Goal: Task Accomplishment & Management: Manage account settings

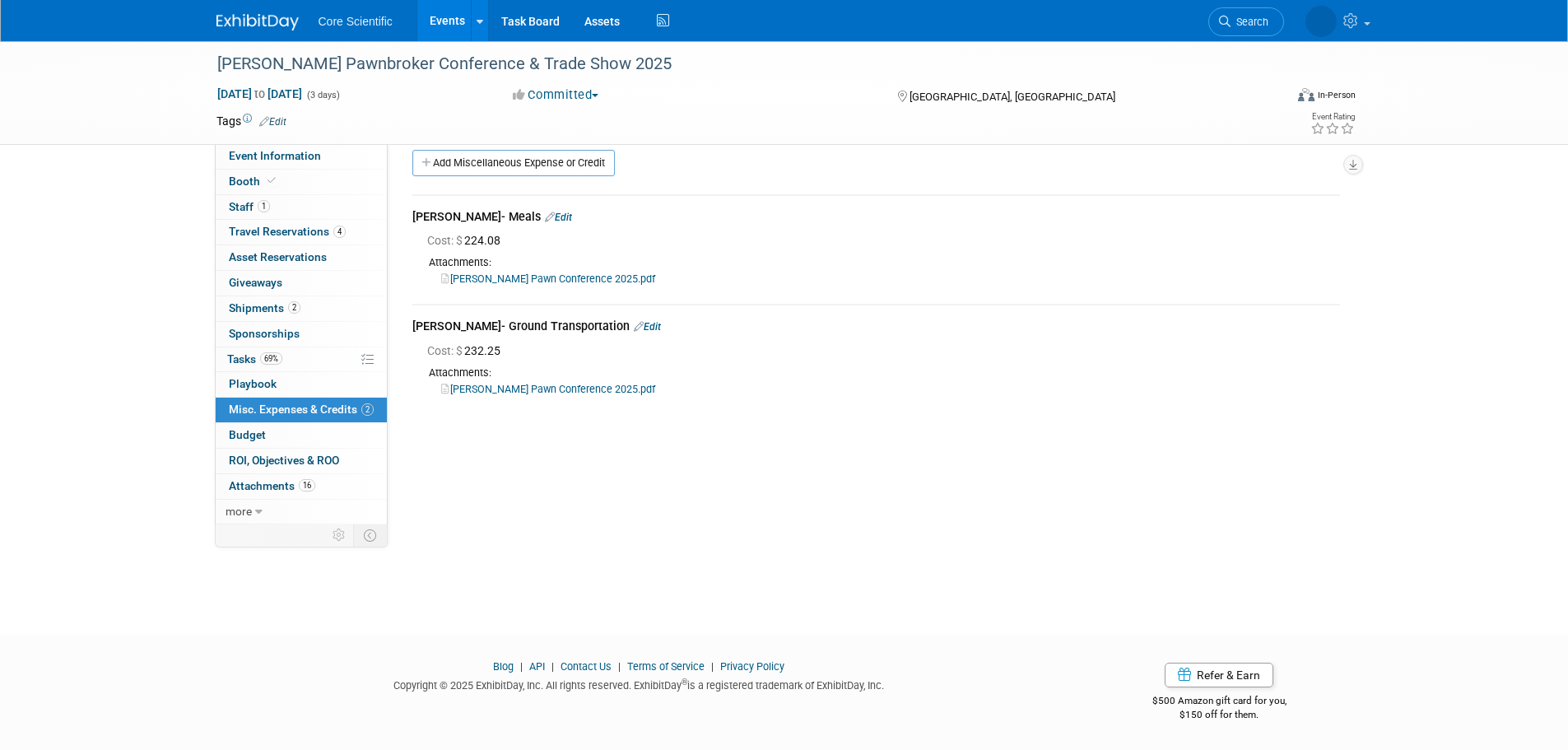
click at [432, 16] on link "Events" at bounding box center [447, 20] width 60 height 41
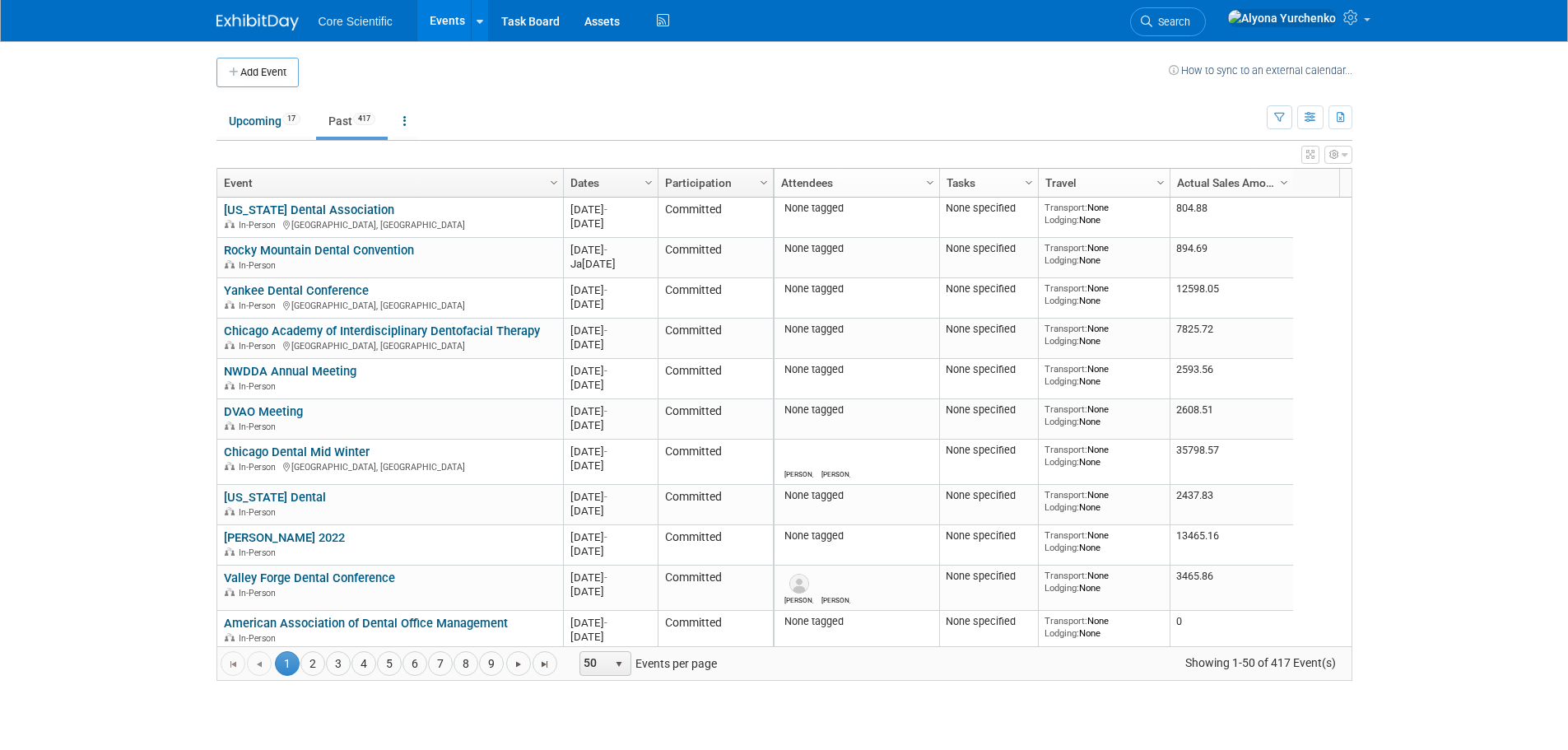
click at [582, 176] on link "Dates" at bounding box center [608, 182] width 77 height 28
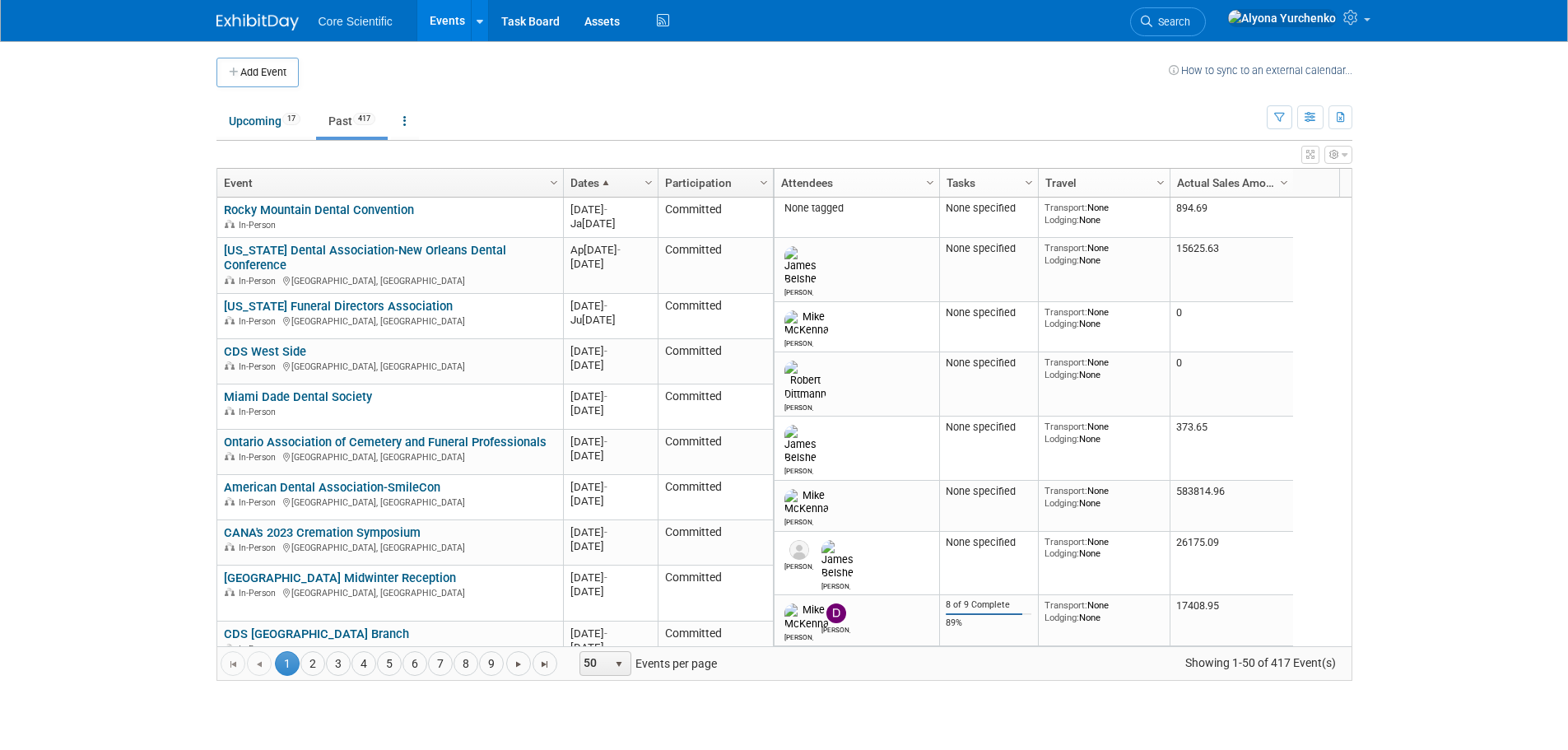
click at [582, 176] on link "Dates" at bounding box center [608, 182] width 77 height 28
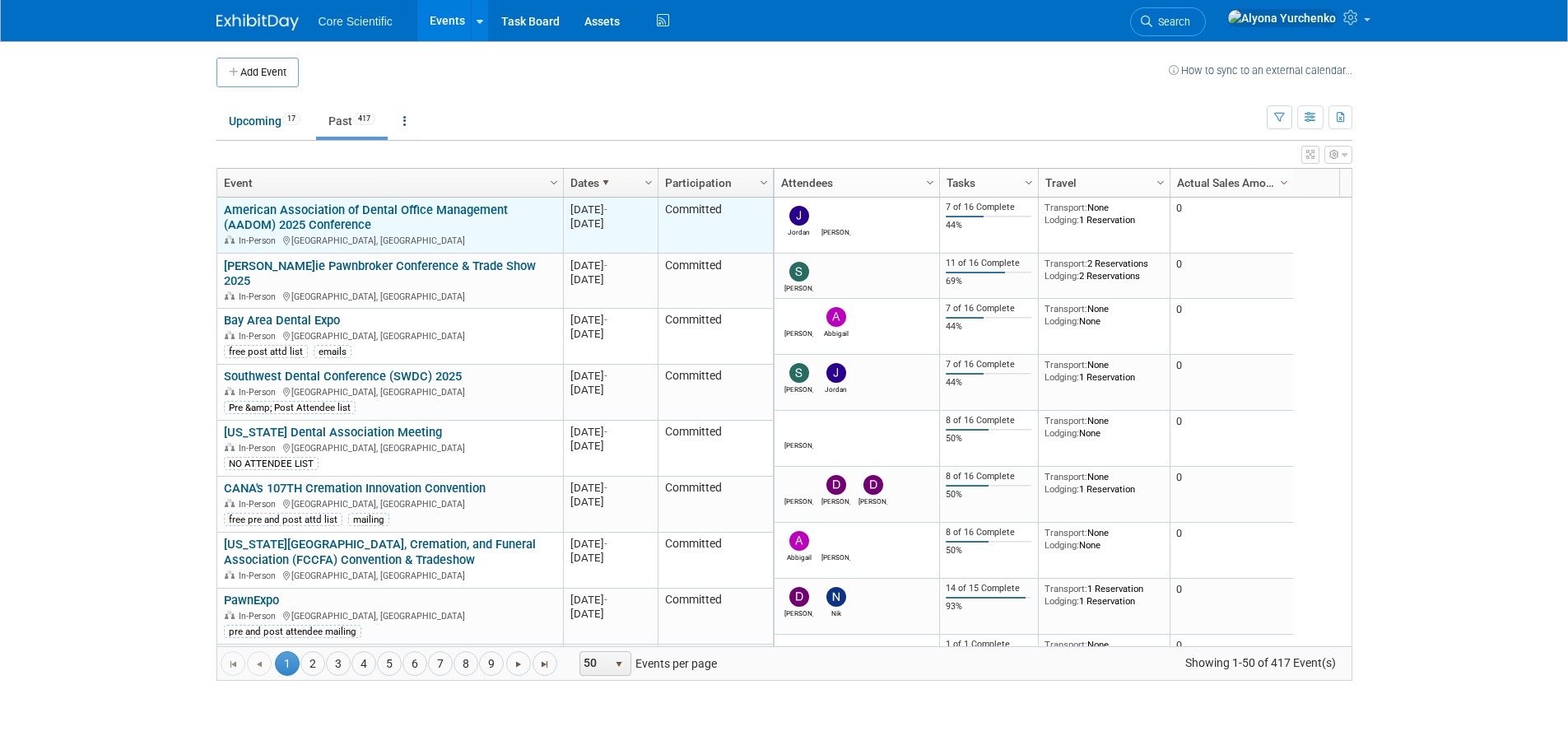
click at [333, 211] on link "American Association of Dental Office Management (AADOM) 2025 Conference" at bounding box center [366, 218] width 284 height 31
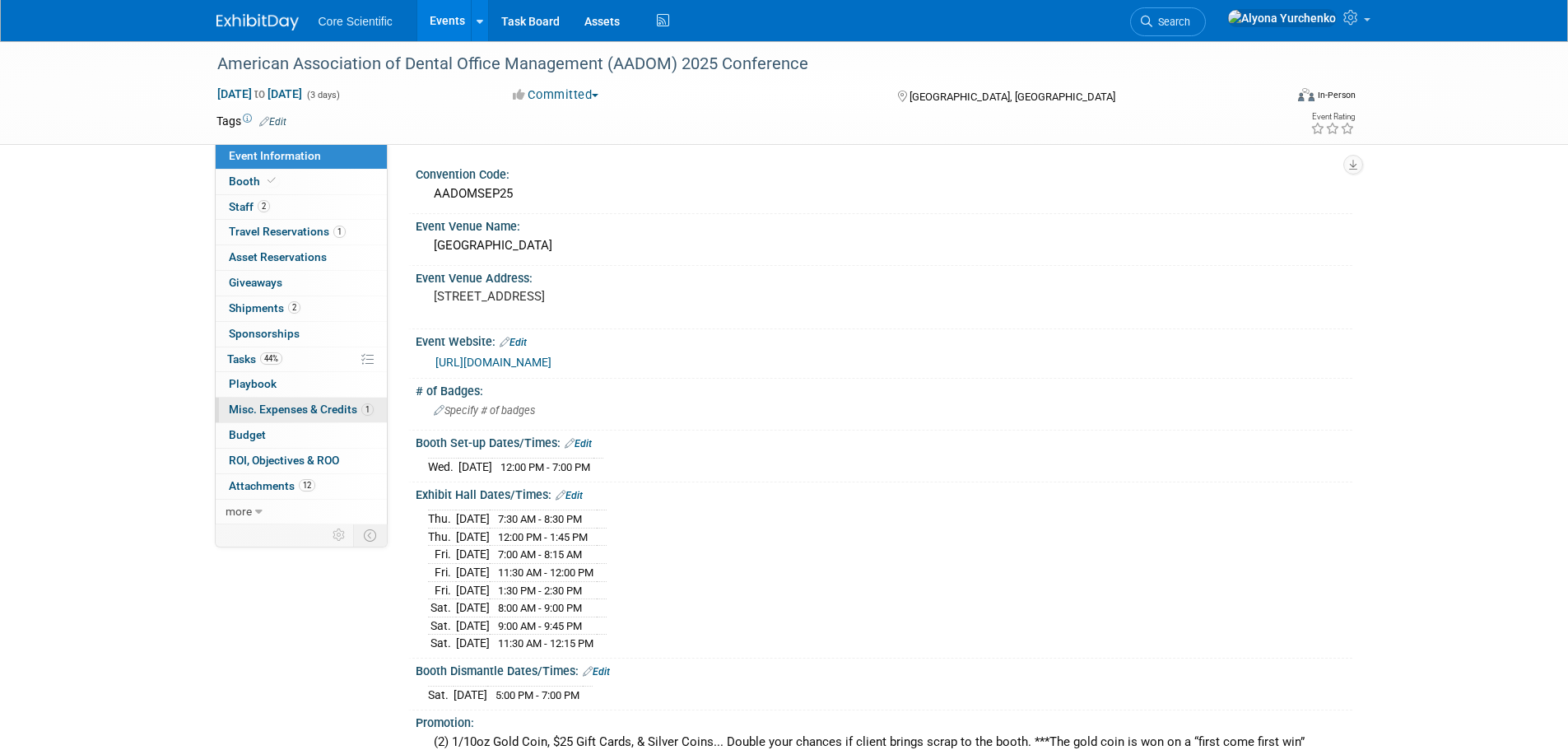
click at [305, 405] on span "Misc. Expenses & Credits 1" at bounding box center [301, 409] width 144 height 13
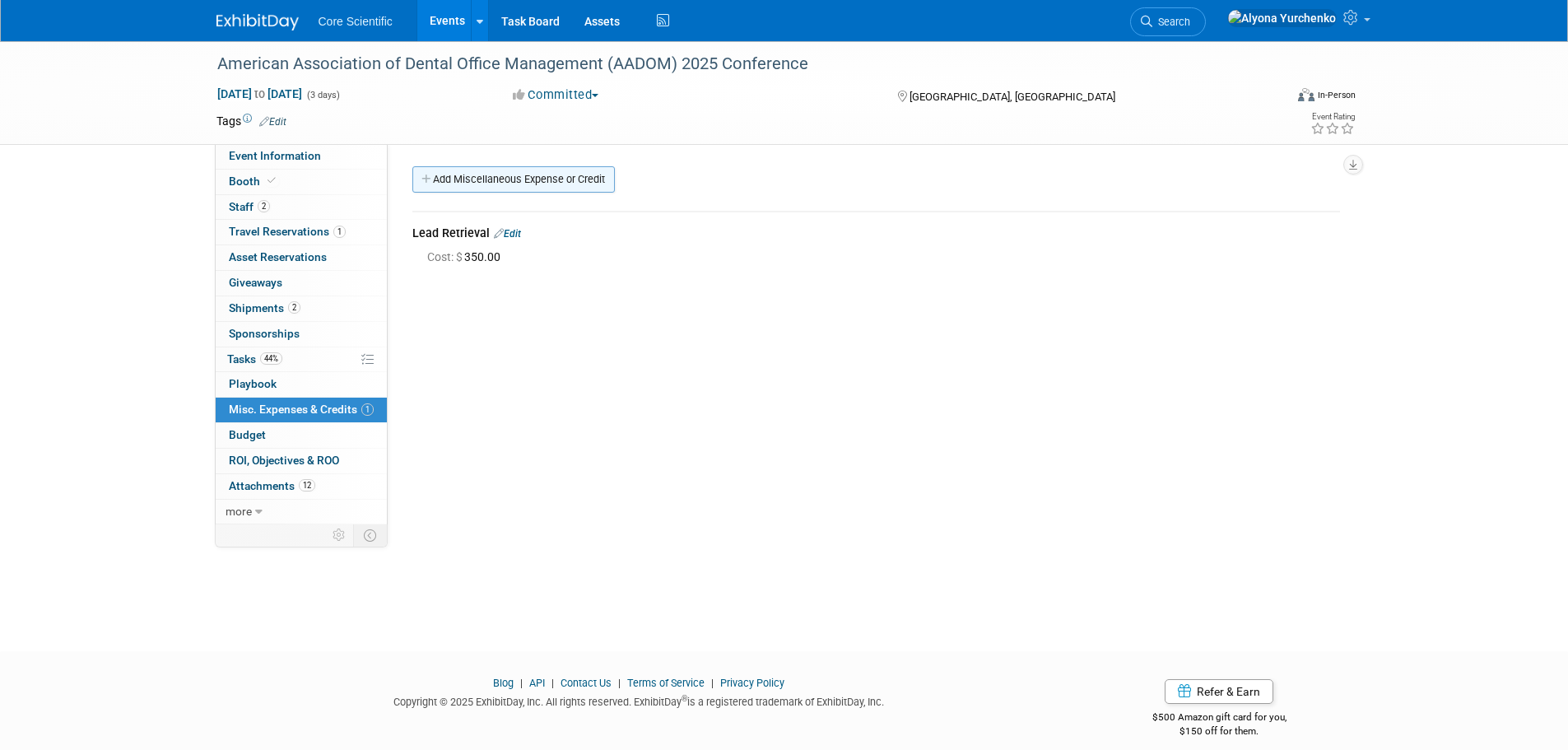
click at [483, 181] on link "Add Miscellaneous Expense or Credit" at bounding box center [513, 179] width 203 height 26
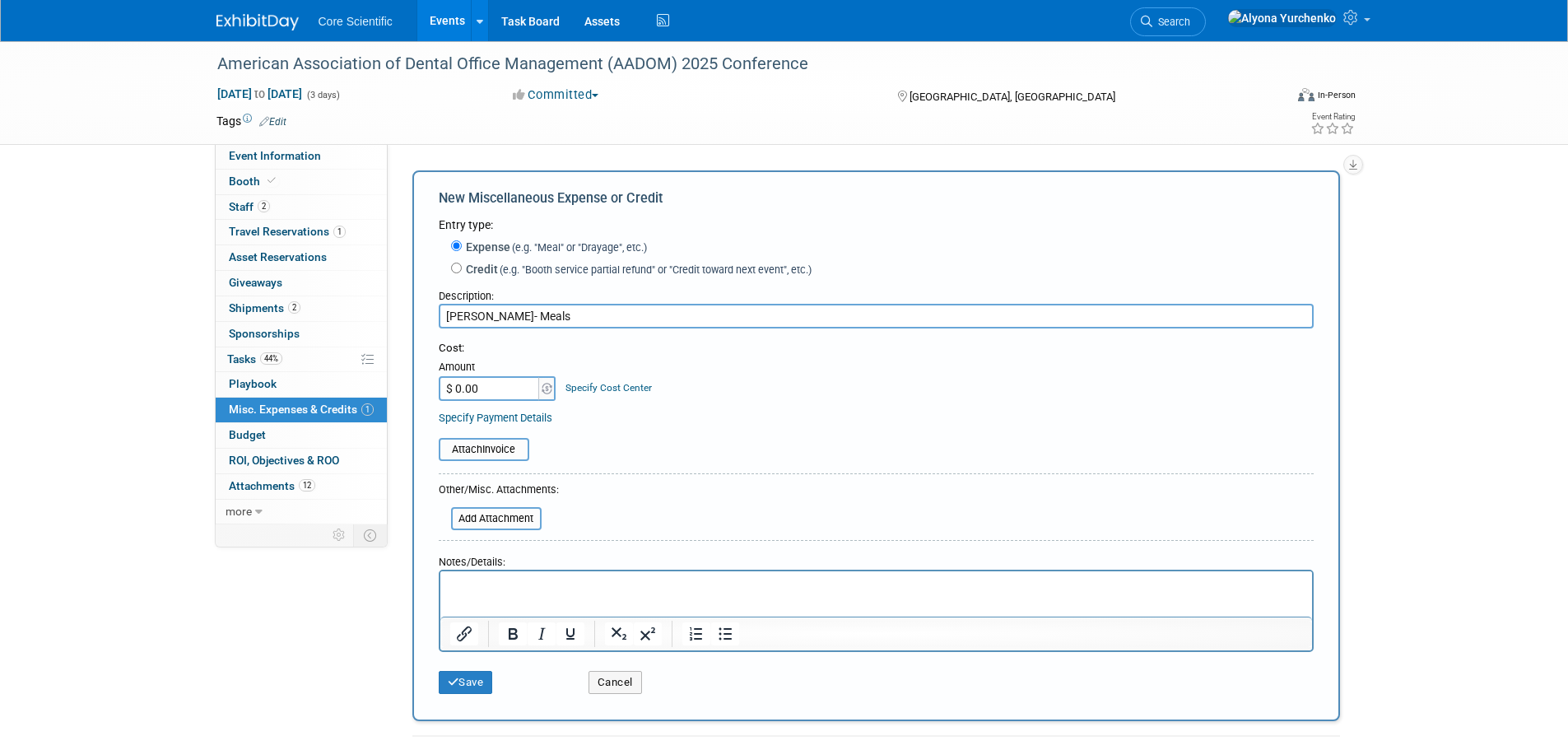
type input "[PERSON_NAME]- Meals"
click at [520, 387] on input "$ 0.00" at bounding box center [490, 388] width 103 height 25
type input "$ 77.05"
click at [489, 523] on input "file" at bounding box center [441, 518] width 195 height 19
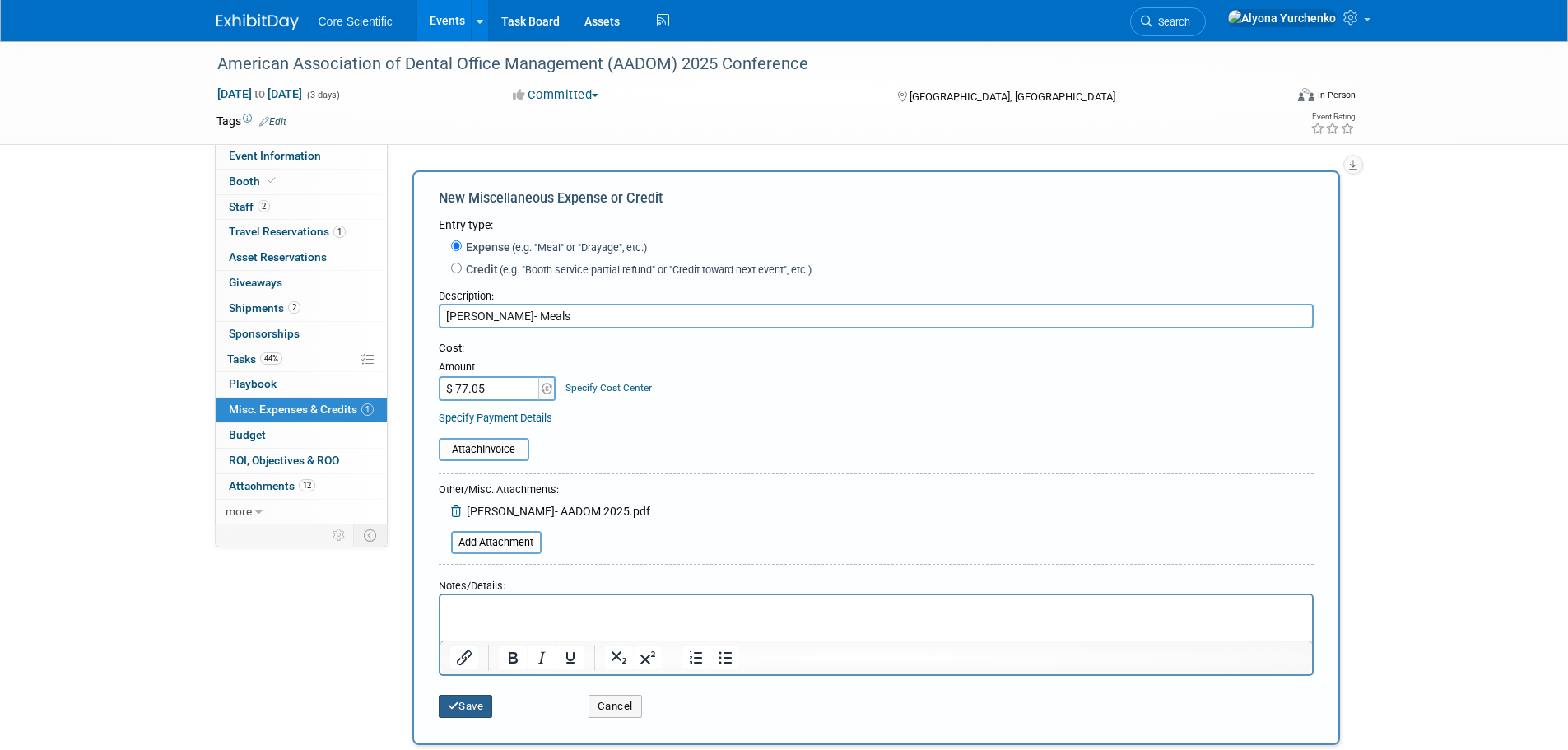
click at [471, 710] on button "Save" at bounding box center [466, 706] width 55 height 23
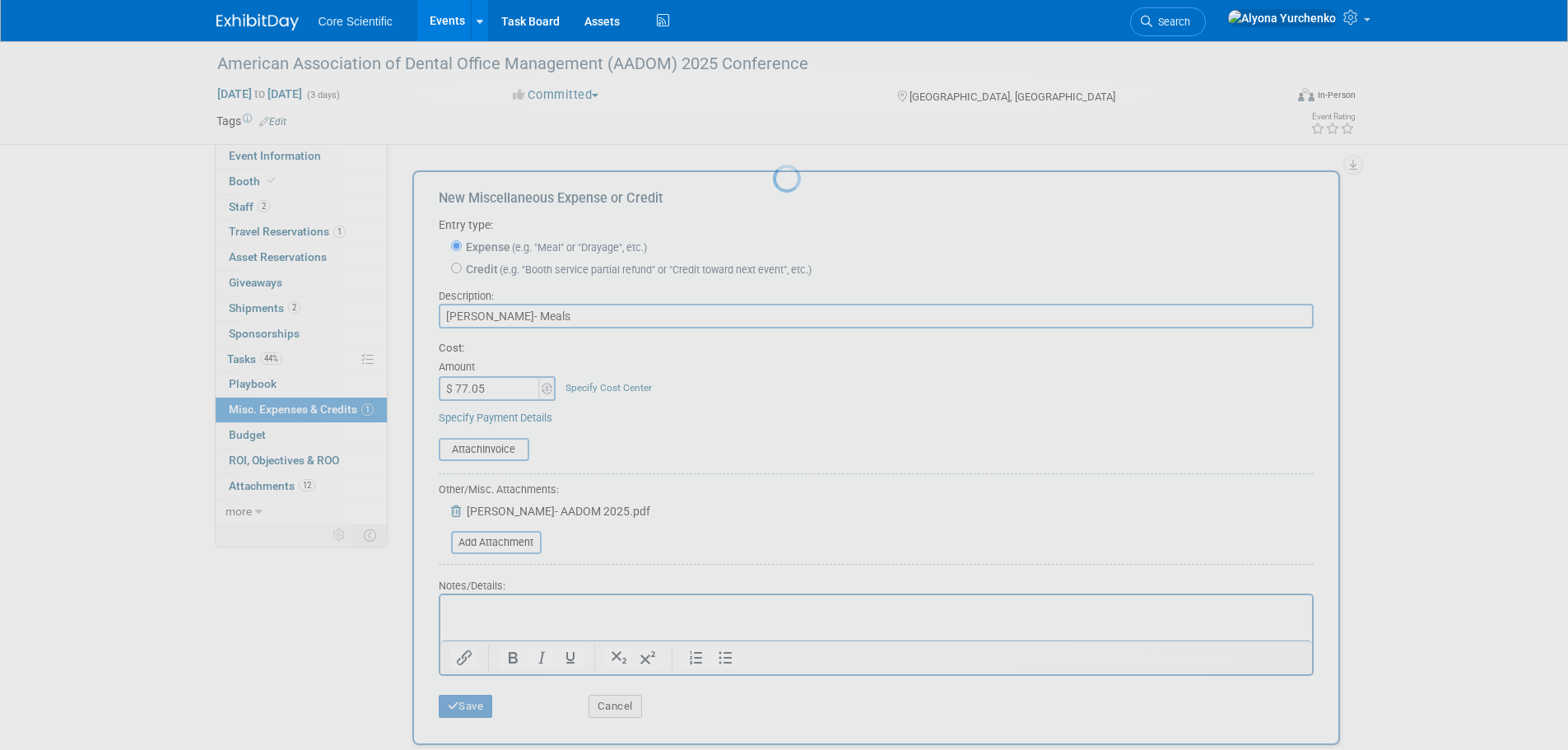
scroll to position [17, 0]
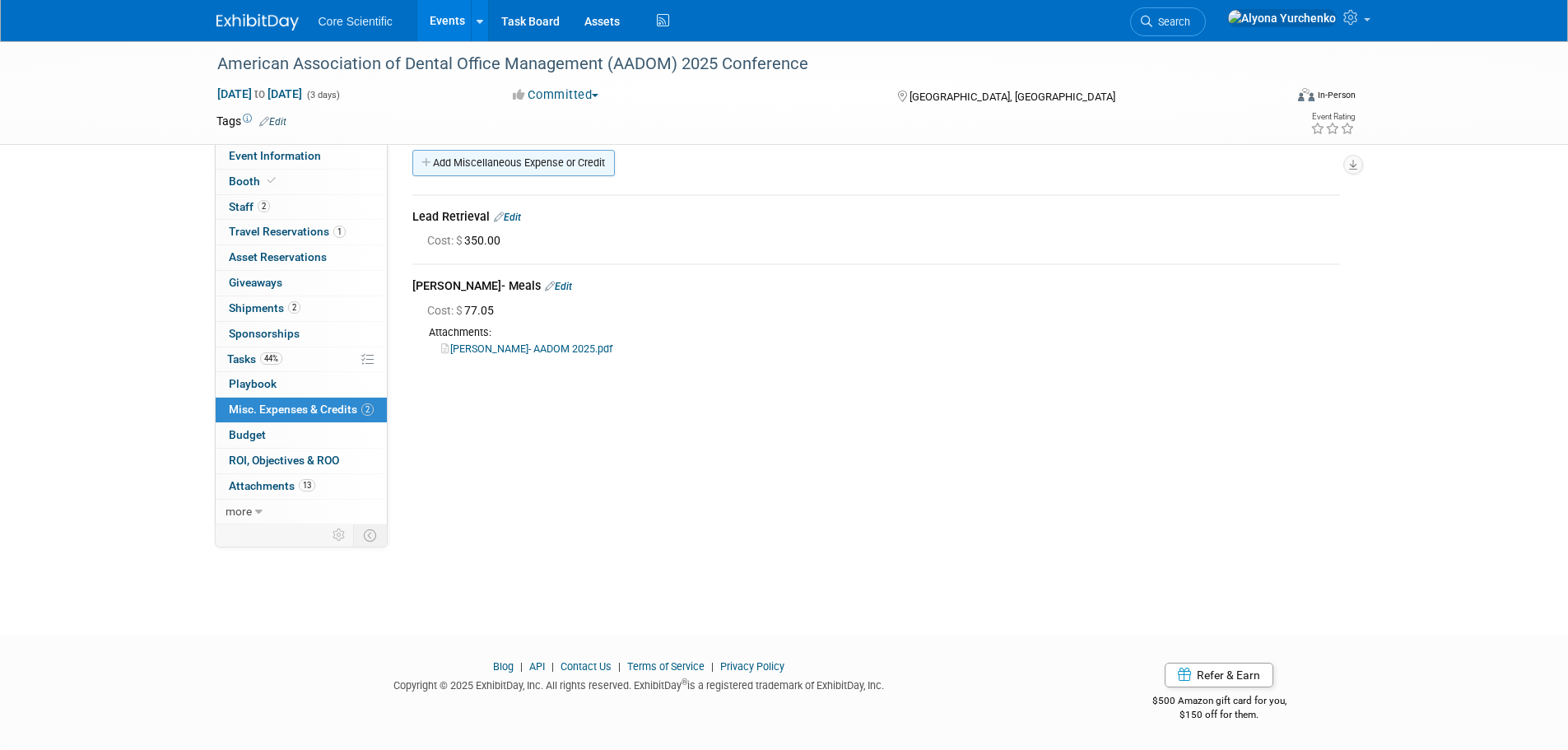
click at [469, 156] on link "Add Miscellaneous Expense or Credit" at bounding box center [513, 163] width 203 height 26
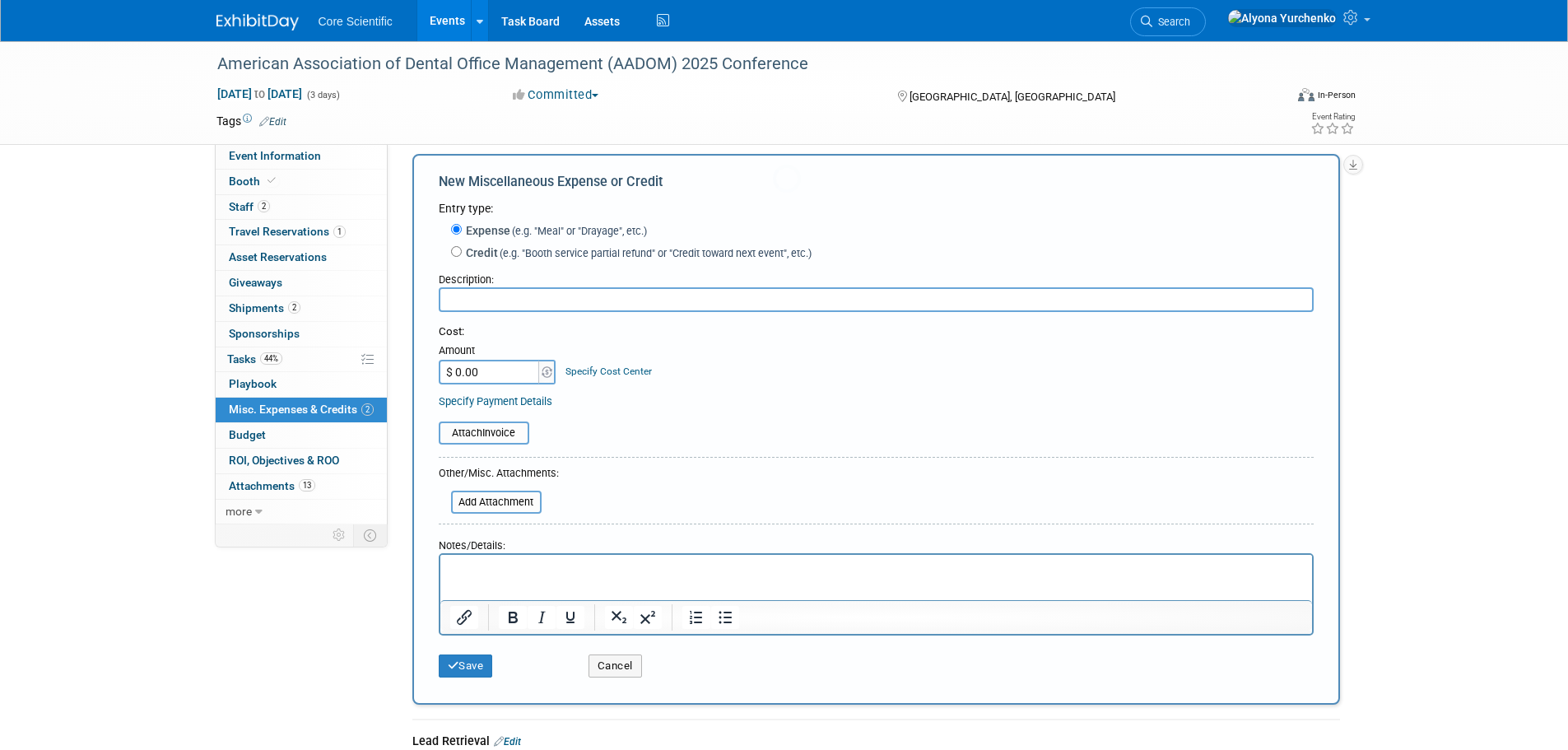
scroll to position [0, 0]
type input "T"
click at [447, 298] on input "Mile IQ" at bounding box center [876, 299] width 875 height 25
click at [571, 296] on input "[PERSON_NAME]- Mile IQ" at bounding box center [876, 299] width 875 height 25
type input "[PERSON_NAME]- Mile IQ- Ground Transportation"
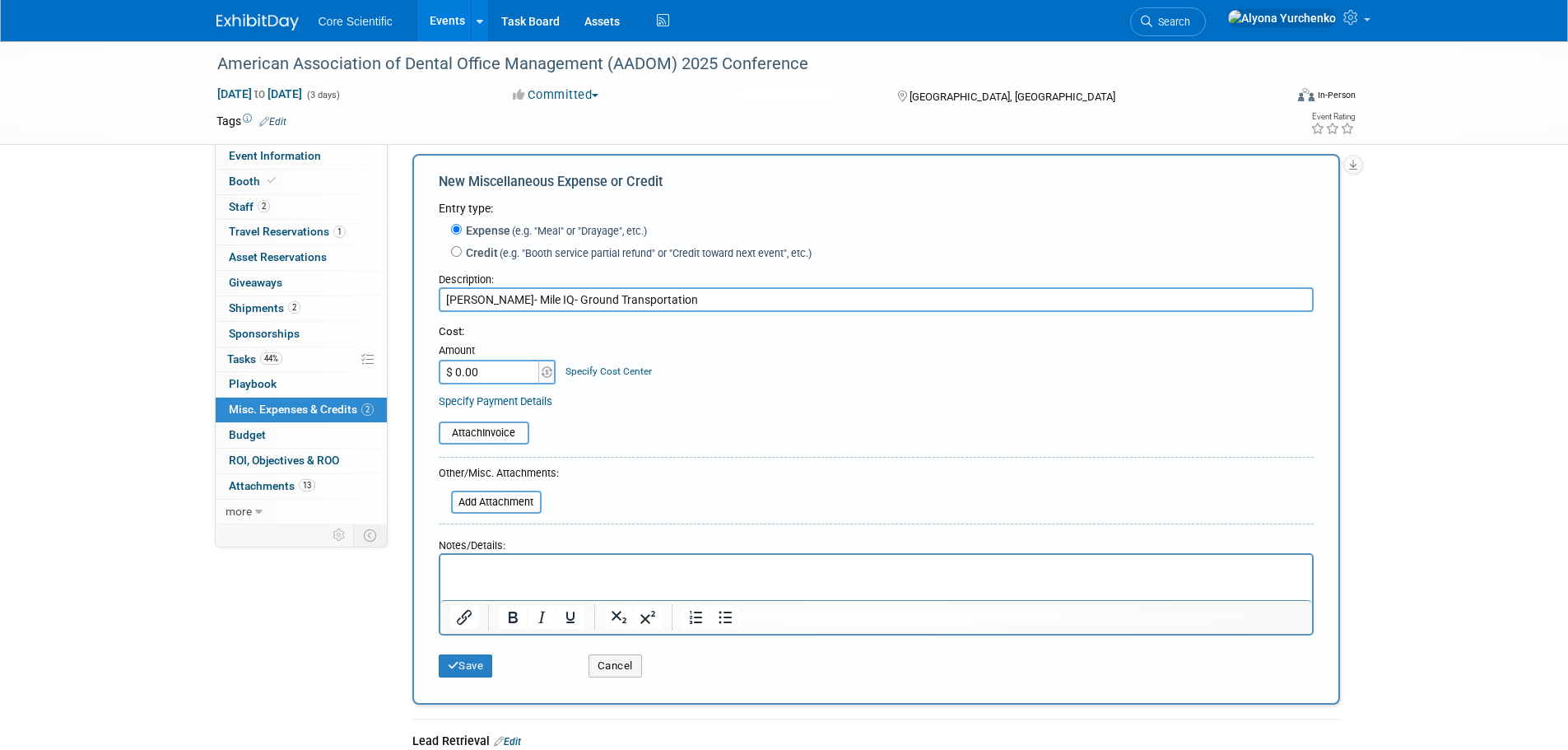
click at [514, 371] on input "$ 0.00" at bounding box center [490, 371] width 103 height 25
type input "$ 260.12"
click at [509, 505] on input "file" at bounding box center [441, 501] width 195 height 19
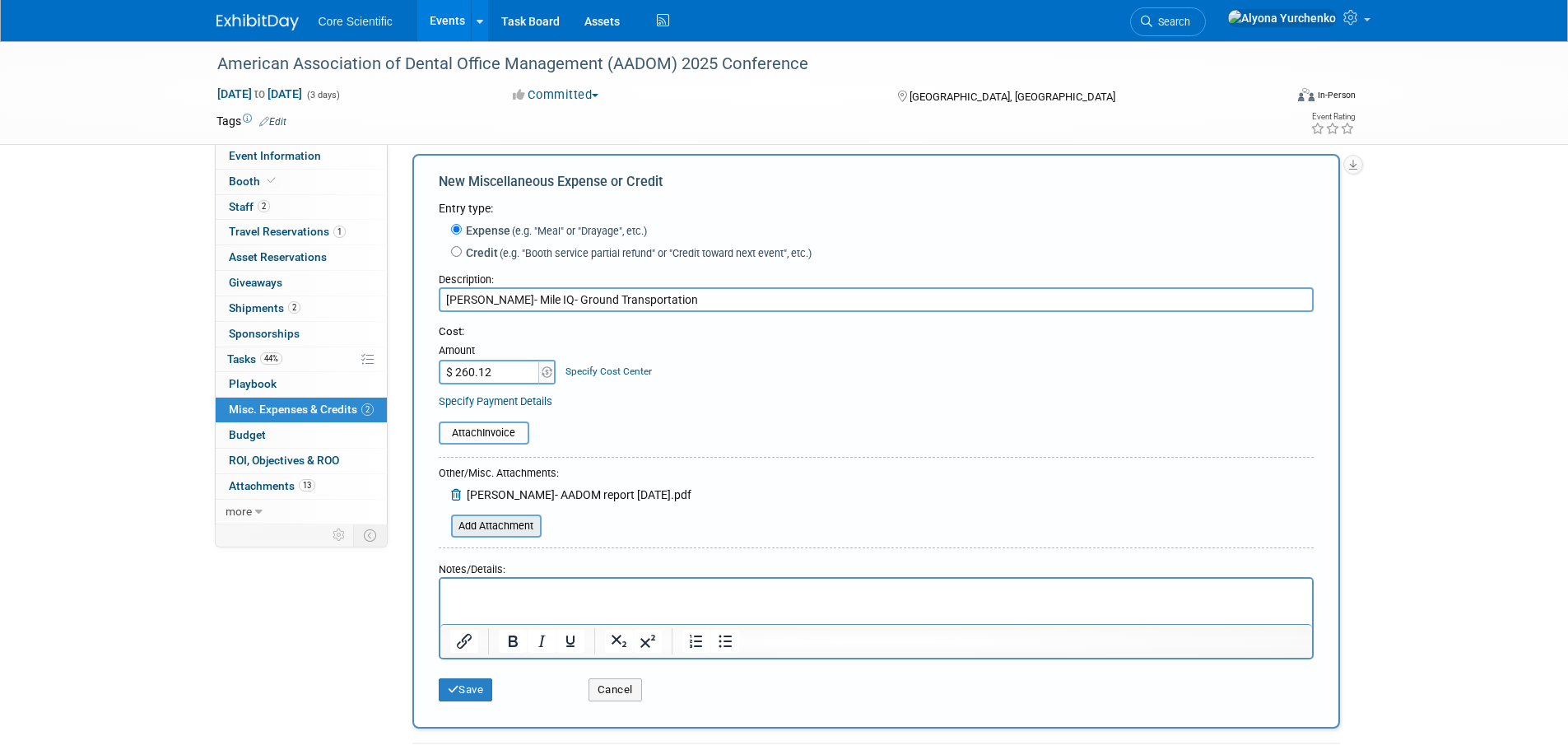
click at [510, 531] on input "file" at bounding box center [441, 525] width 195 height 19
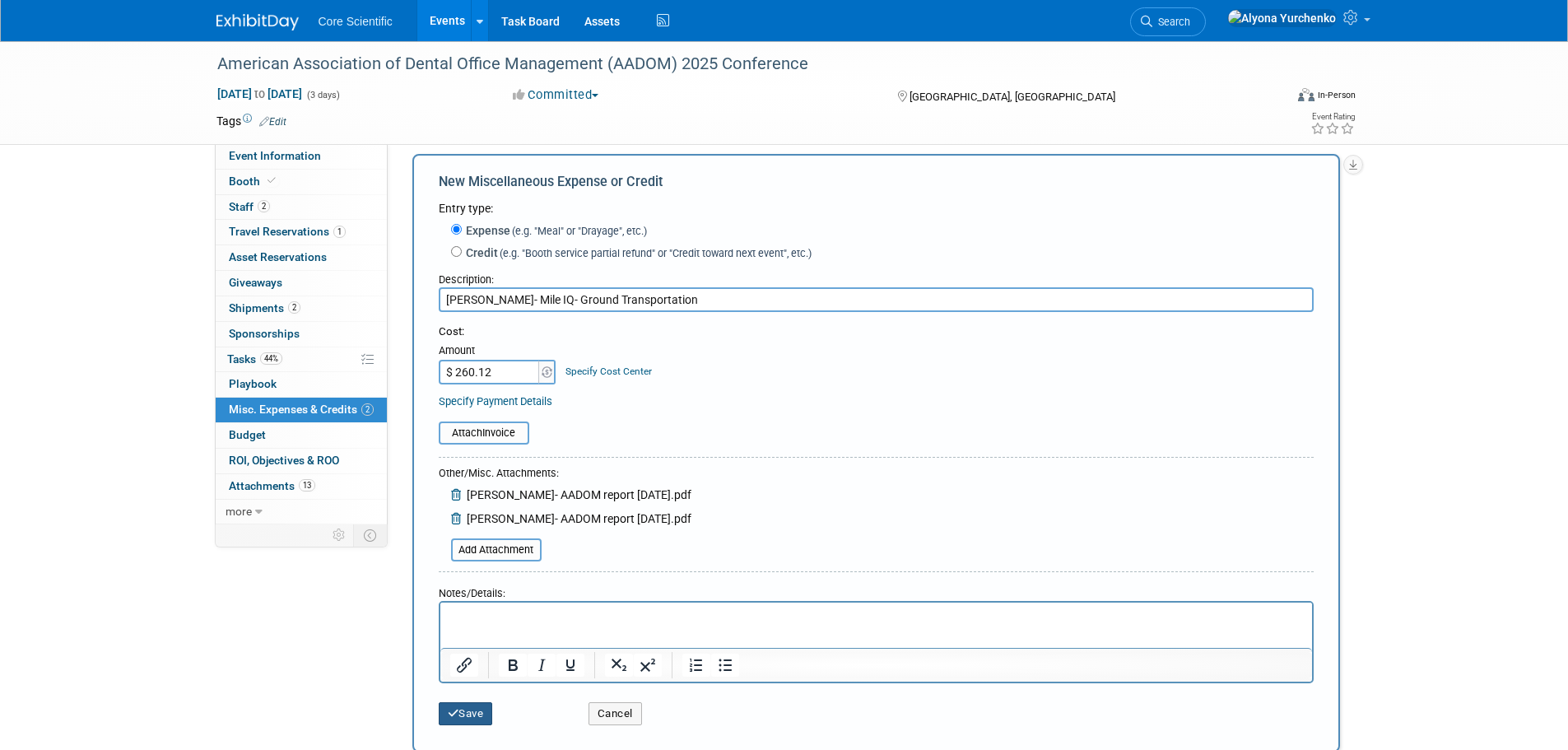
click at [483, 718] on button "Save" at bounding box center [466, 713] width 55 height 23
